Goal: Task Accomplishment & Management: Use online tool/utility

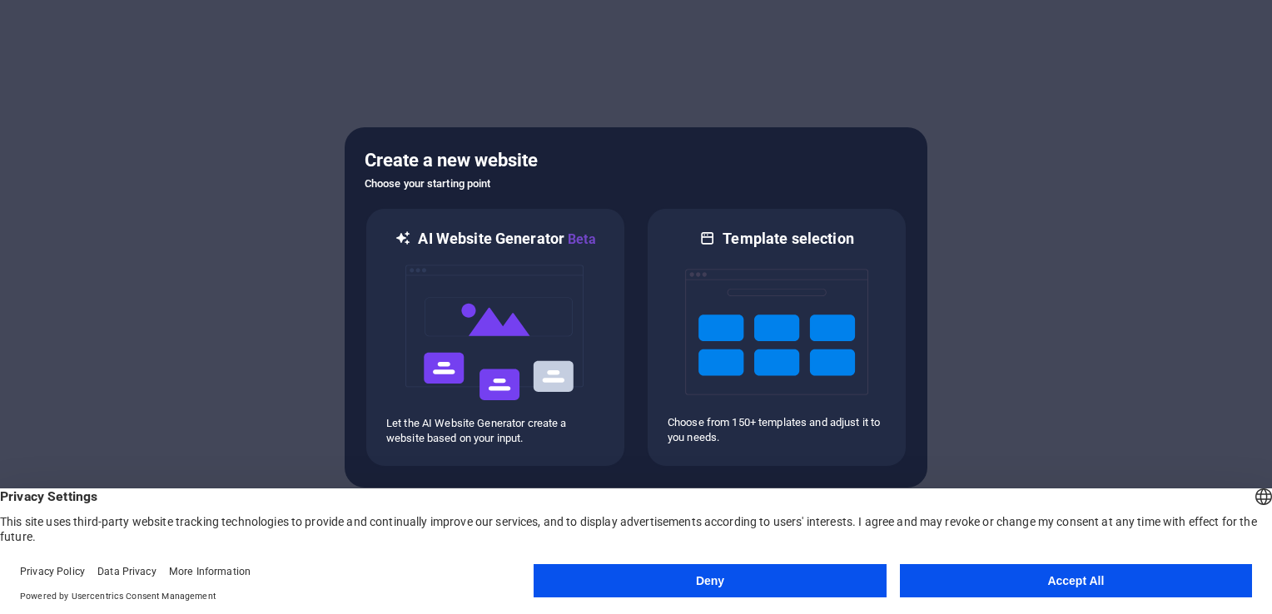
click at [1015, 584] on button "Accept All" at bounding box center [1076, 580] width 352 height 33
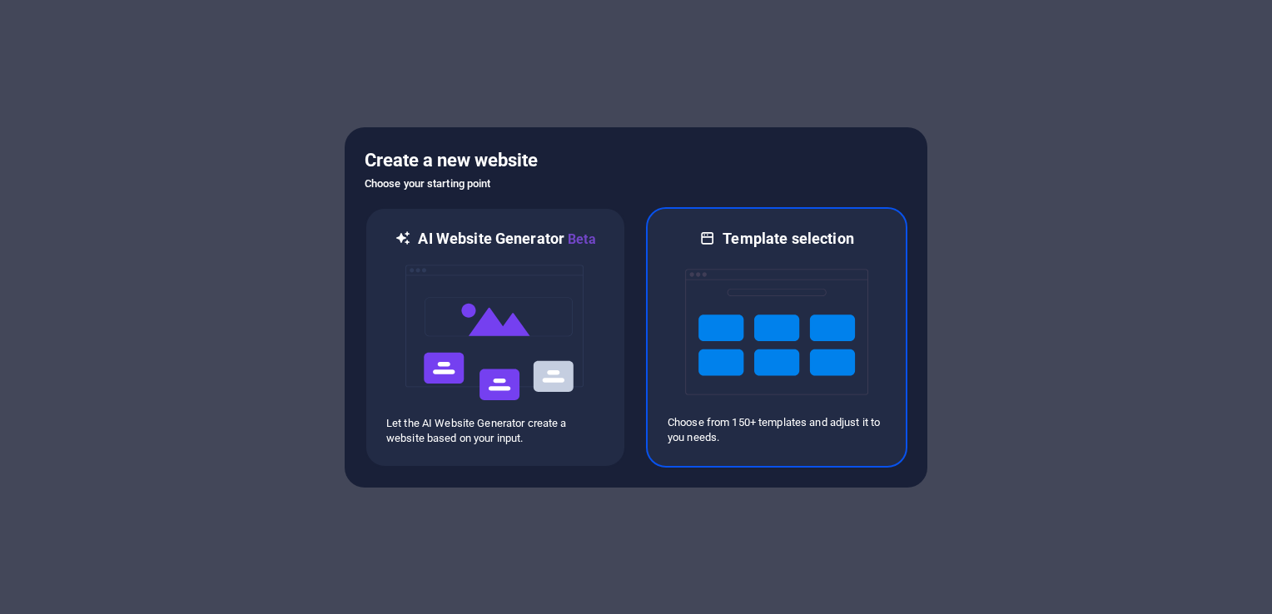
click at [773, 339] on img at bounding box center [776, 332] width 183 height 166
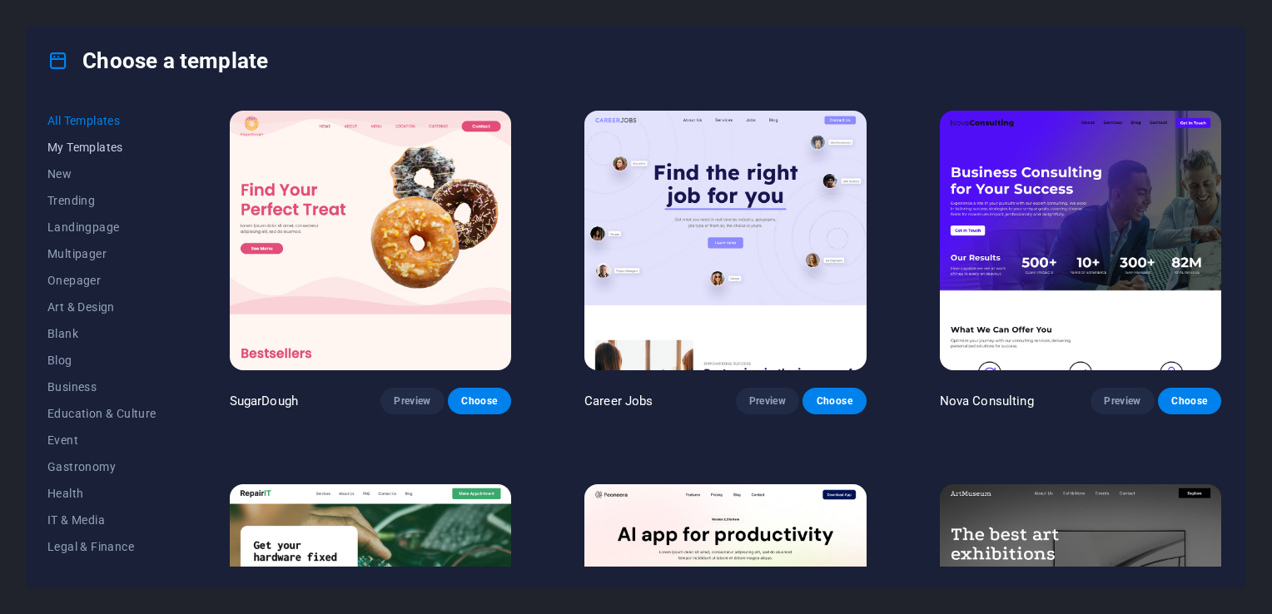
click at [99, 152] on span "My Templates" at bounding box center [101, 147] width 109 height 13
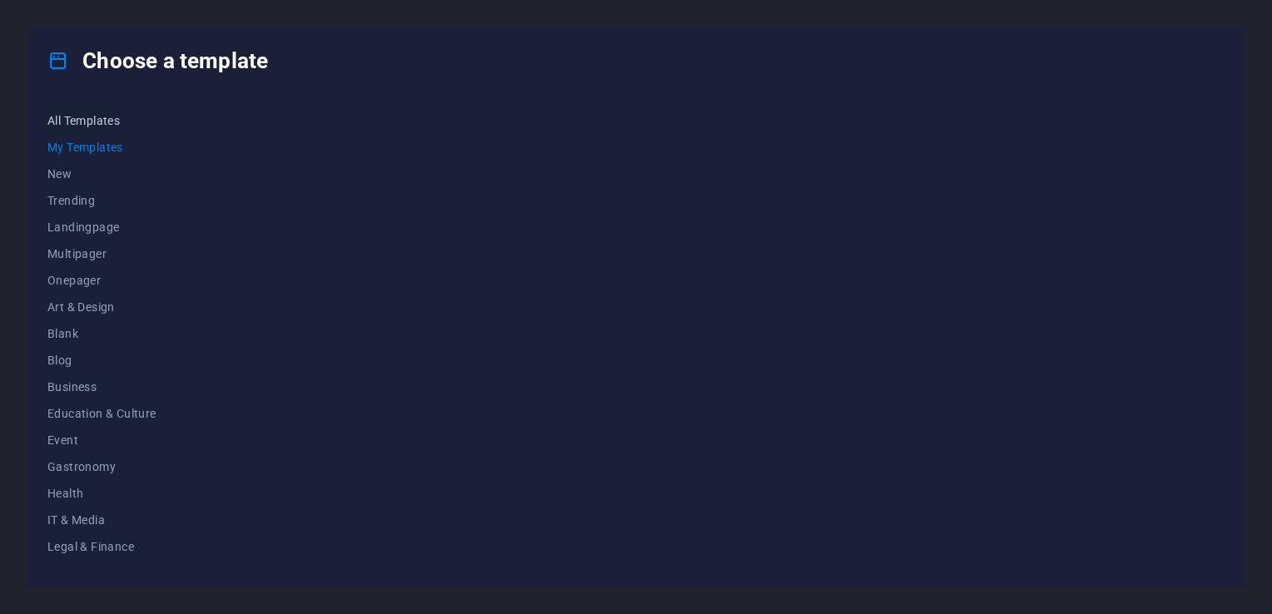
click at [83, 128] on button "All Templates" at bounding box center [101, 120] width 109 height 27
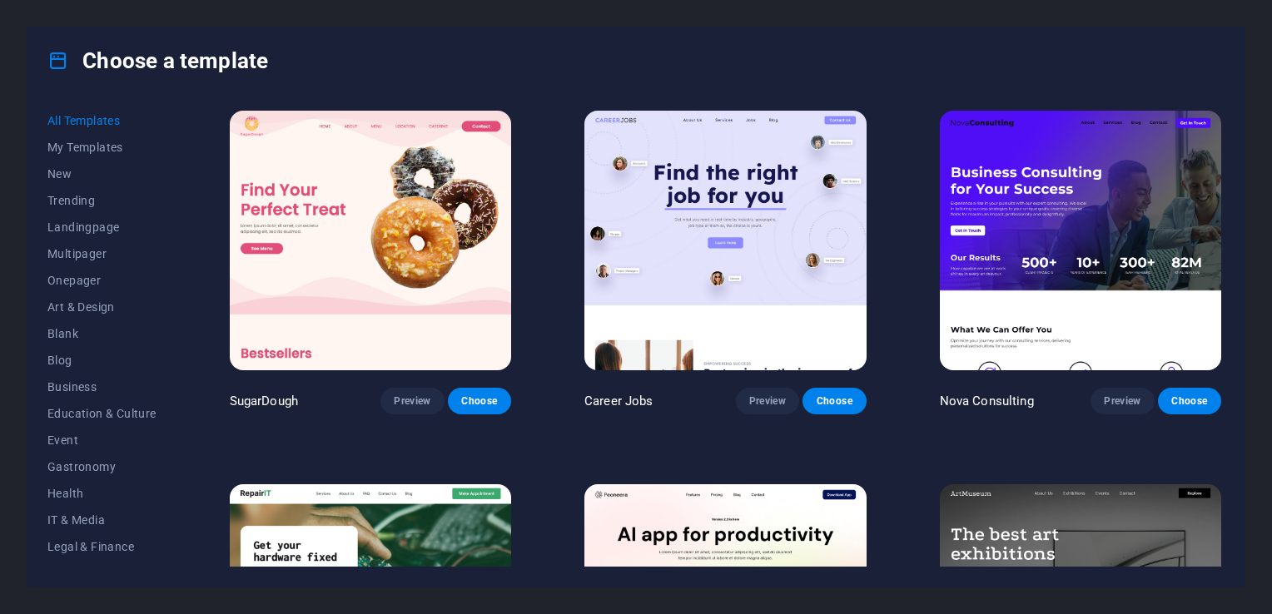
click at [694, 228] on img at bounding box center [724, 241] width 281 height 260
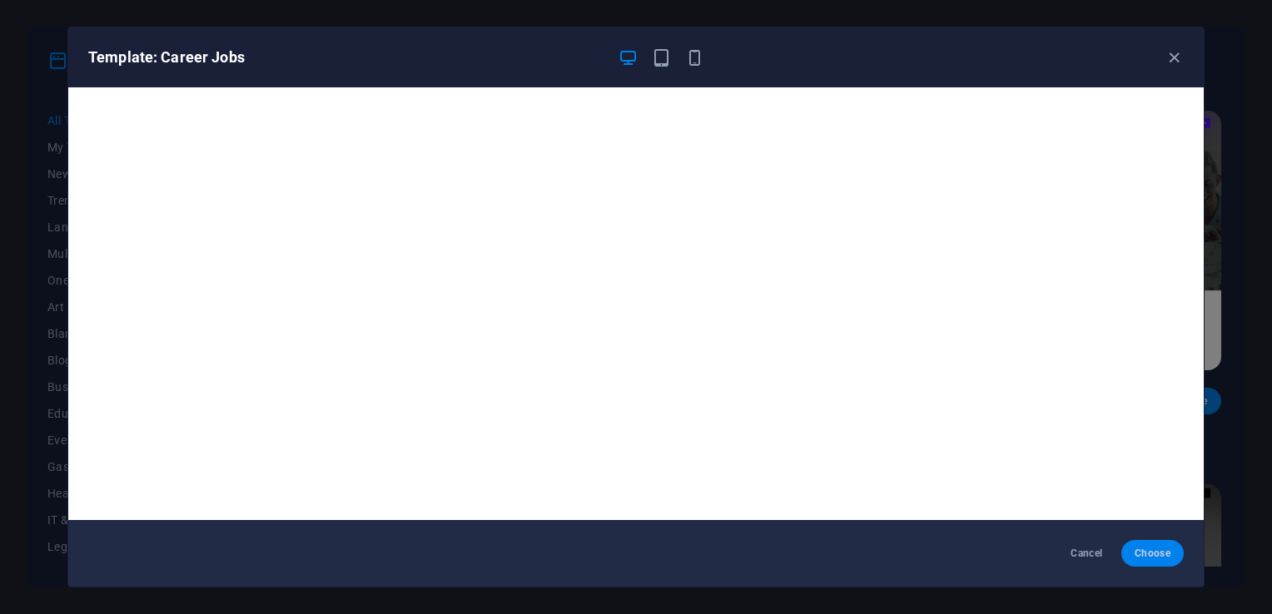
click at [1163, 561] on button "Choose" at bounding box center [1152, 553] width 62 height 27
